Goal: Information Seeking & Learning: Learn about a topic

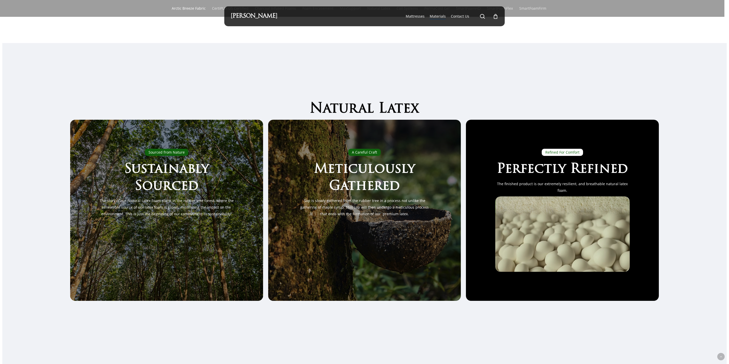
scroll to position [1301, 0]
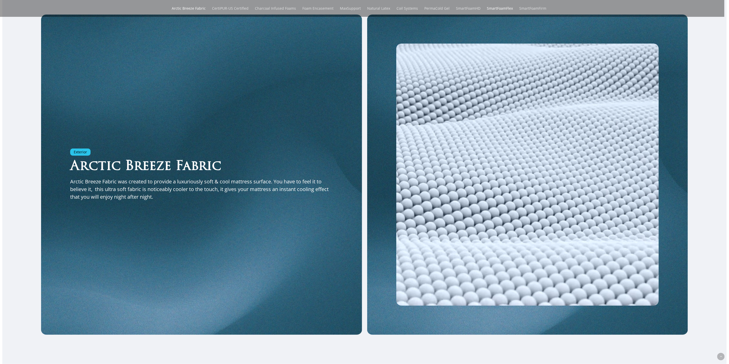
click at [507, 5] on link "SmartFoamFlex" at bounding box center [500, 8] width 26 height 17
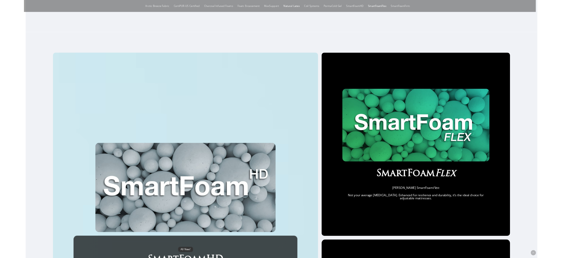
scroll to position [318, 0]
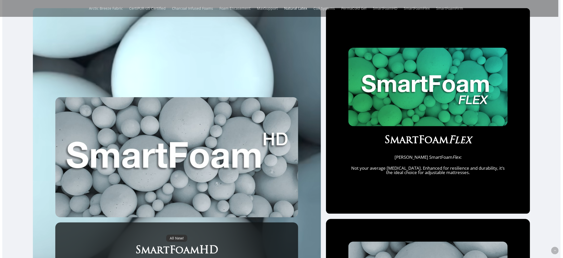
click at [553, 130] on div "All New! SmartFoamHD Maxim Mattress SmartFoamHD: Surpassing standard memory foa…" at bounding box center [281, 202] width 559 height 389
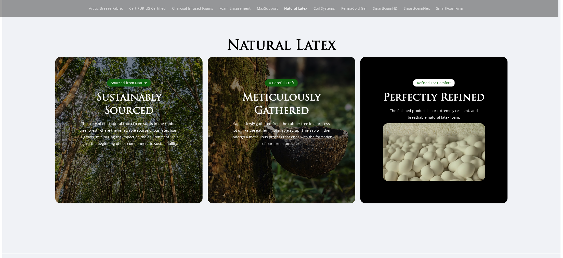
scroll to position [0, 0]
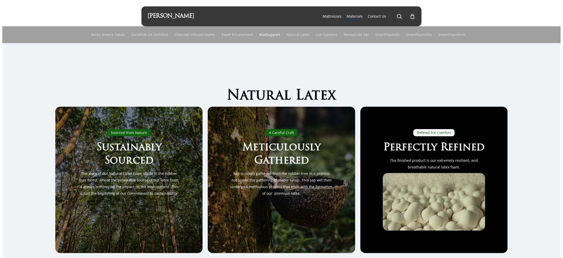
click at [263, 34] on link "MaxSupport" at bounding box center [269, 34] width 21 height 17
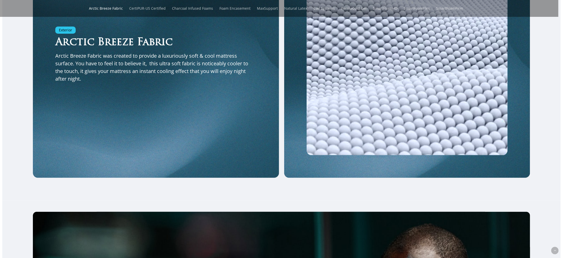
scroll to position [1070, 0]
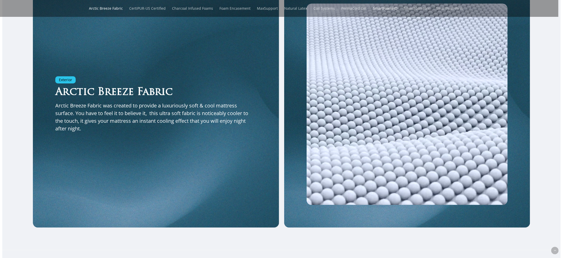
click at [384, 7] on link "SmartFoamHD" at bounding box center [385, 8] width 24 height 17
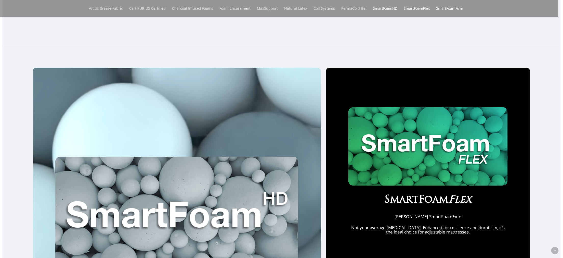
scroll to position [256, 0]
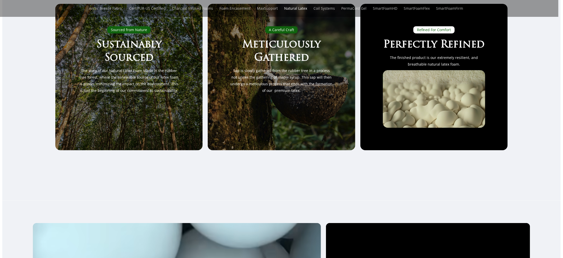
scroll to position [0, 0]
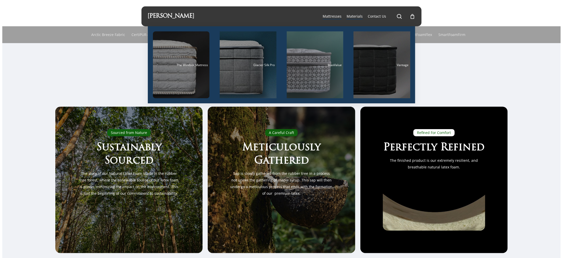
click at [331, 18] on span "Mattresses" at bounding box center [332, 16] width 19 height 5
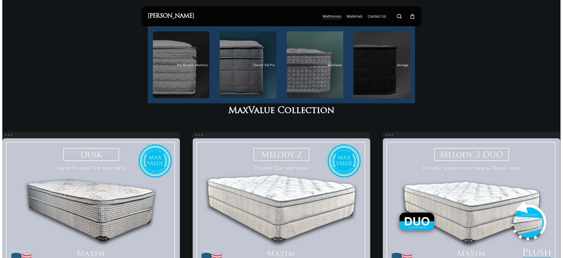
click at [374, 66] on div "Vantage" at bounding box center [382, 64] width 54 height 3
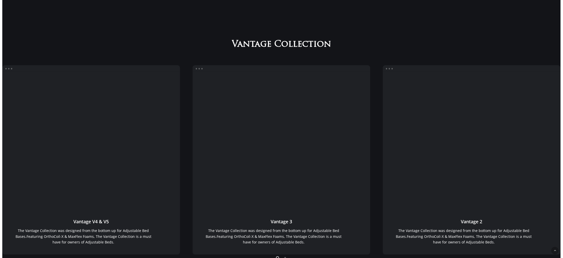
scroll to position [465, 0]
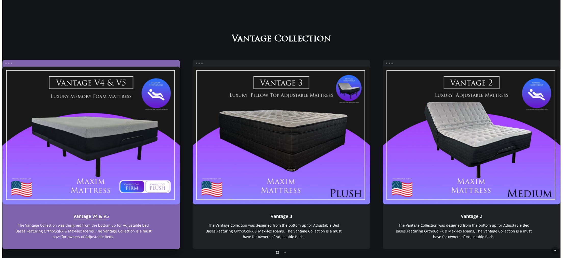
click at [123, 140] on link "Vantage V4 & V5" at bounding box center [91, 136] width 178 height 138
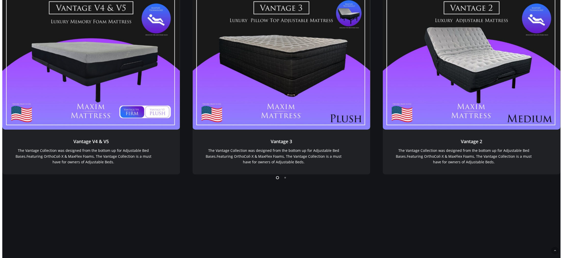
scroll to position [619, 0]
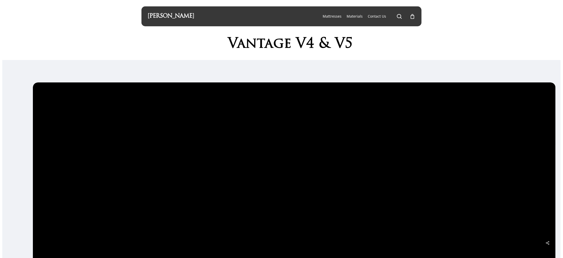
scroll to position [153, 0]
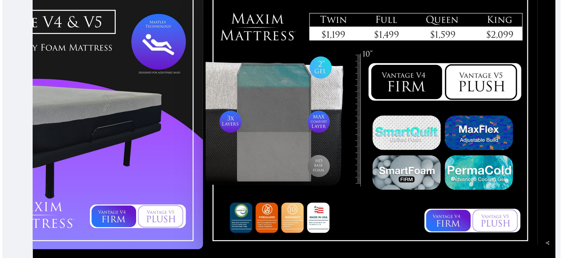
click at [207, 159] on div at bounding box center [371, 120] width 335 height 263
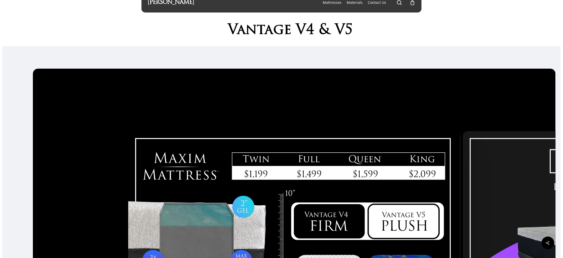
scroll to position [0, 0]
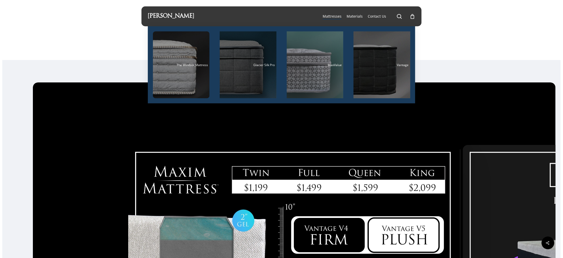
click at [240, 80] on div "Main Menu" at bounding box center [248, 64] width 57 height 67
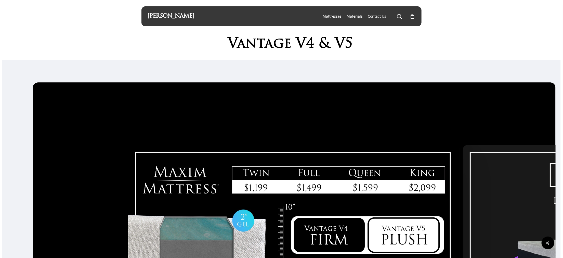
click at [404, 52] on h1 "Vantage V4 & V5" at bounding box center [290, 44] width 263 height 16
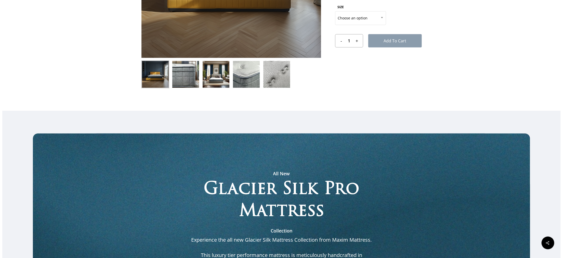
scroll to position [153, 0]
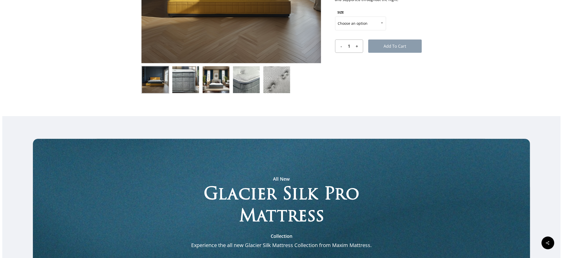
click at [243, 73] on img at bounding box center [247, 80] width 28 height 28
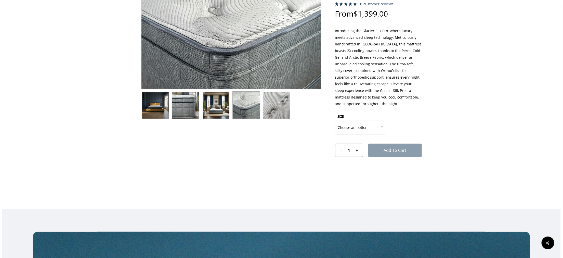
scroll to position [38, 0]
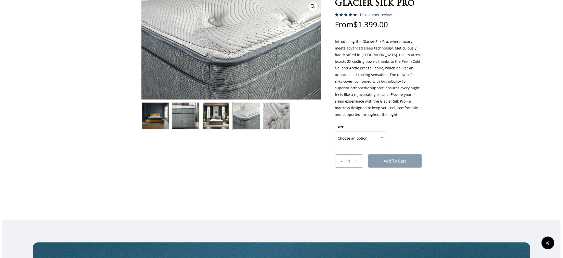
click at [220, 116] on img at bounding box center [216, 116] width 28 height 28
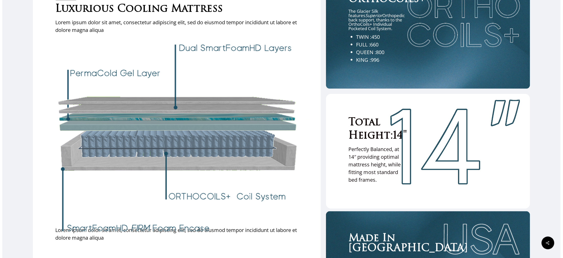
scroll to position [1492, 0]
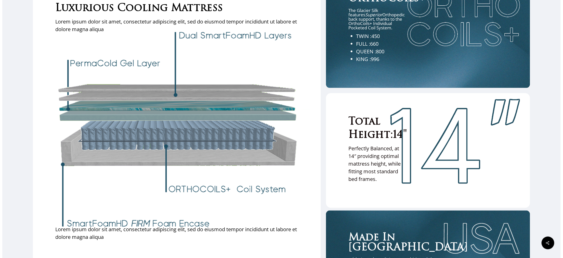
click at [306, 190] on div "All New! Luxurious Cooling Mattress Lorem ipsum dolor sit amet, consectetur adi…" at bounding box center [177, 132] width 288 height 324
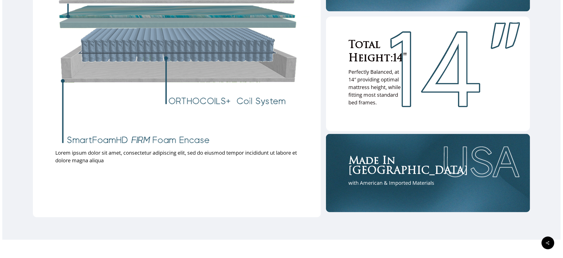
scroll to position [1607, 0]
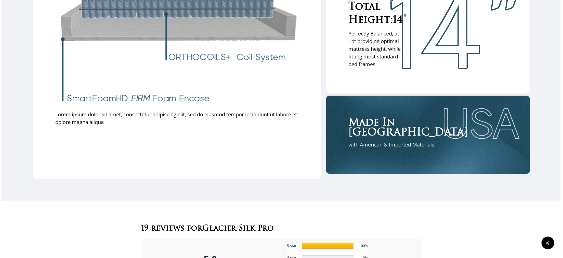
click at [306, 190] on div at bounding box center [281, 16] width 559 height 369
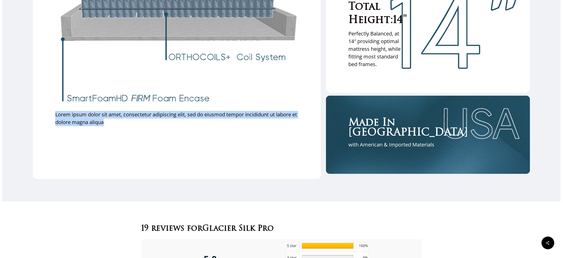
drag, startPoint x: 106, startPoint y: 135, endPoint x: 50, endPoint y: 126, distance: 56.4
click at [50, 126] on div "All New! Luxurious Cooling Mattress Lorem ipsum dolor sit amet, consectetur adi…" at bounding box center [177, 17] width 288 height 324
copy p "Lorem ipsum dolor sit amet, consectetur adipiscing elit, sed do eiusmod tempor …"
click at [284, 174] on div "All New! Luxurious Cooling Mattress Lorem ipsum dolor sit amet, consectetur adi…" at bounding box center [176, 28] width 243 height 301
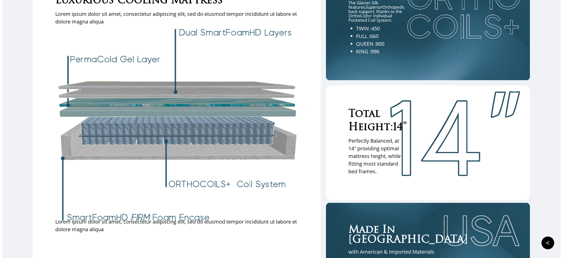
scroll to position [1454, 0]
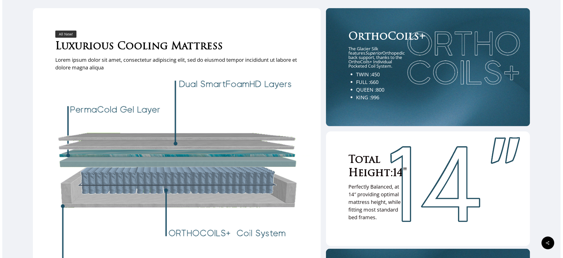
click at [328, 231] on div "Total Height:14″ Perfectly Balanced, at 14″ providing optimal mattress height, …" at bounding box center [428, 188] width 205 height 115
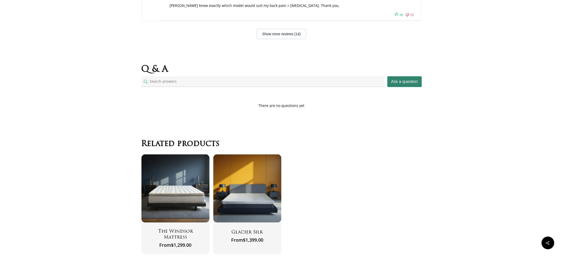
scroll to position [2307, 0]
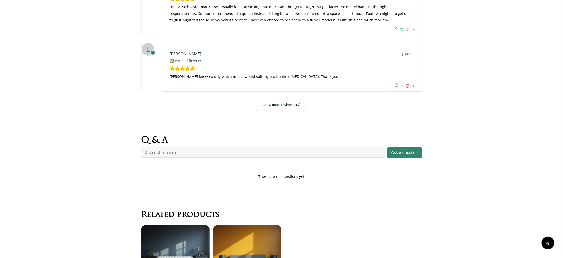
scroll to position [2115, 0]
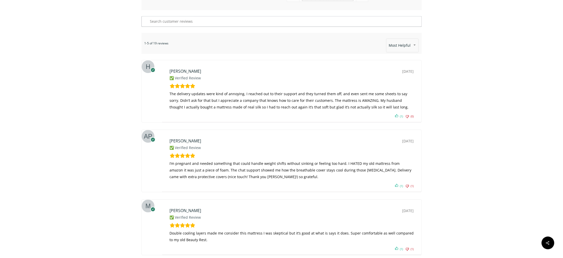
scroll to position [1847, 0]
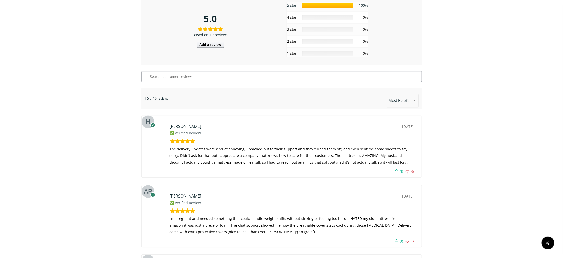
drag, startPoint x: 466, startPoint y: 24, endPoint x: 448, endPoint y: 27, distance: 18.8
